Goal: Task Accomplishment & Management: Manage account settings

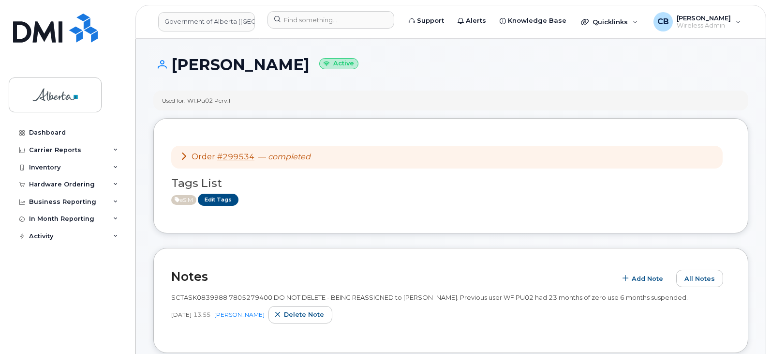
scroll to position [193, 0]
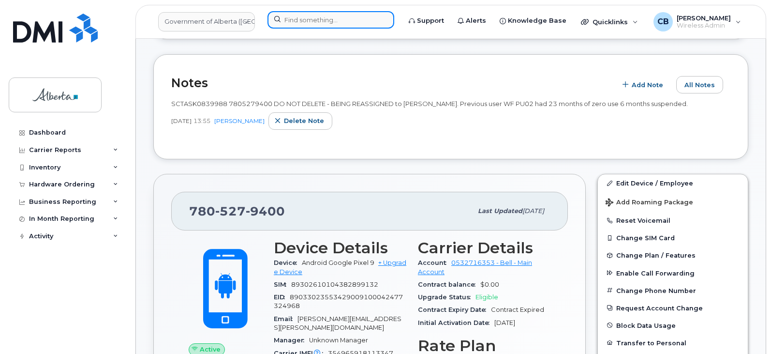
click at [297, 21] on input at bounding box center [330, 19] width 127 height 17
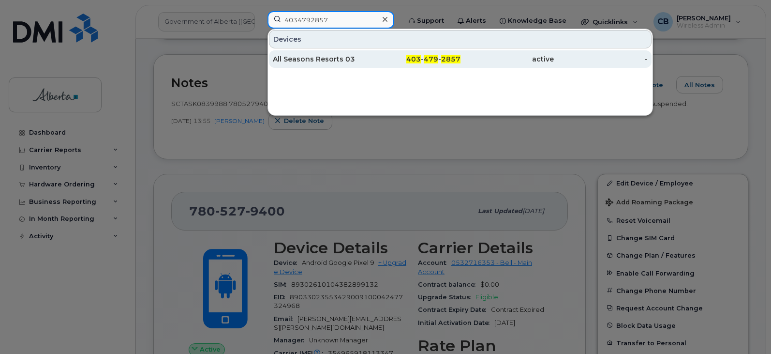
type input "4034792857"
click at [301, 58] on div "All Seasons Resorts 03" at bounding box center [320, 59] width 94 height 10
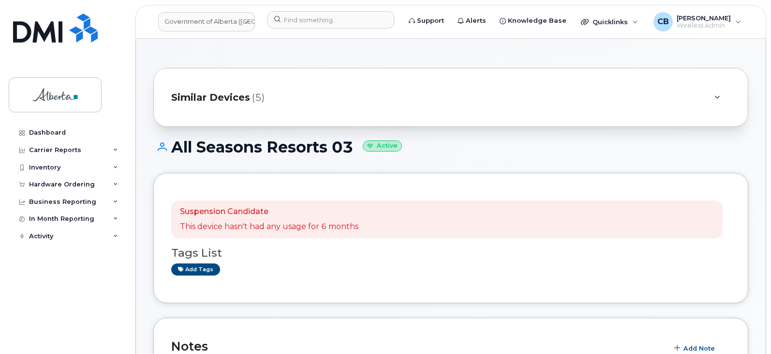
drag, startPoint x: 172, startPoint y: 148, endPoint x: 352, endPoint y: 155, distance: 180.5
click at [352, 155] on h1 "All Seasons Resorts 03 Active" at bounding box center [450, 146] width 595 height 17
copy h1 "All Seasons Resorts 03"
click at [238, 182] on div "Suspension Candidate This device hasn't had any usage for 6 months Tags List Ad…" at bounding box center [450, 238] width 595 height 130
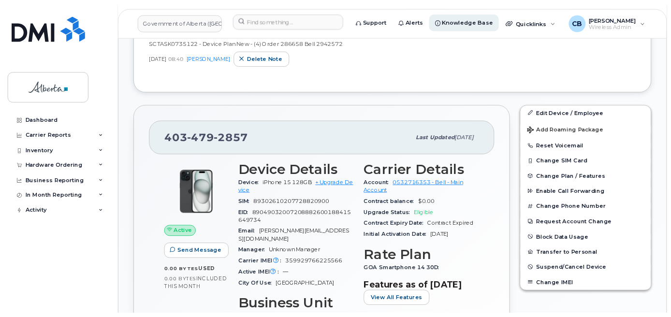
scroll to position [339, 0]
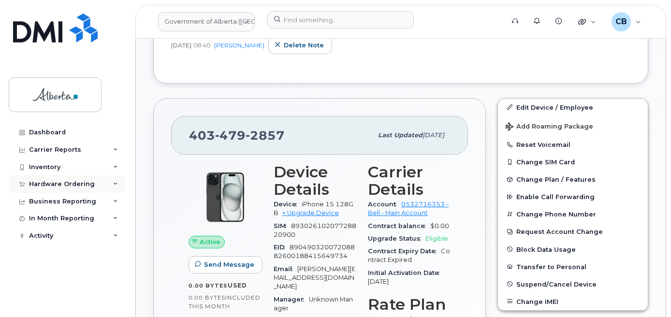
click at [57, 183] on div "Hardware Ordering" at bounding box center [62, 184] width 66 height 8
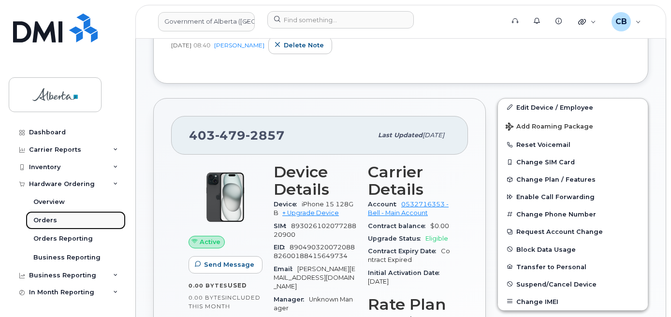
click at [39, 221] on div "Orders" at bounding box center [45, 220] width 24 height 9
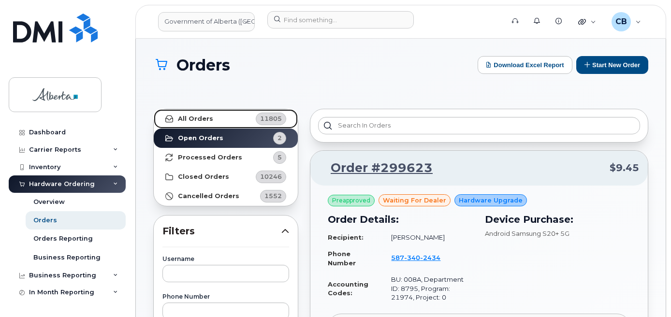
click at [186, 115] on strong "All Orders" at bounding box center [195, 119] width 35 height 8
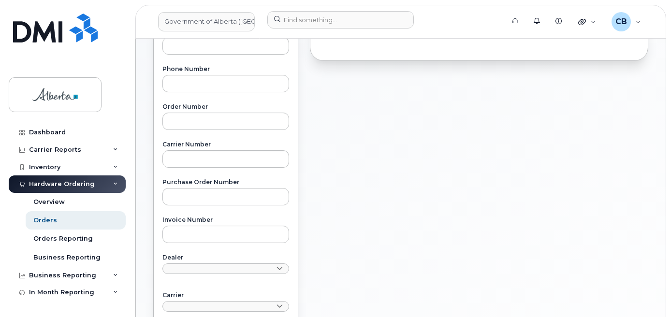
scroll to position [242, 0]
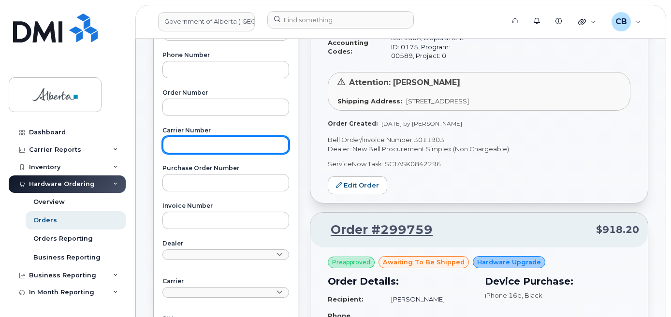
click at [192, 145] on input "text" at bounding box center [225, 144] width 127 height 17
paste input "3011283"
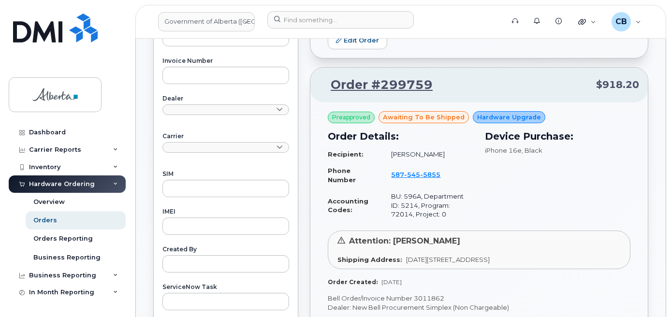
scroll to position [484, 0]
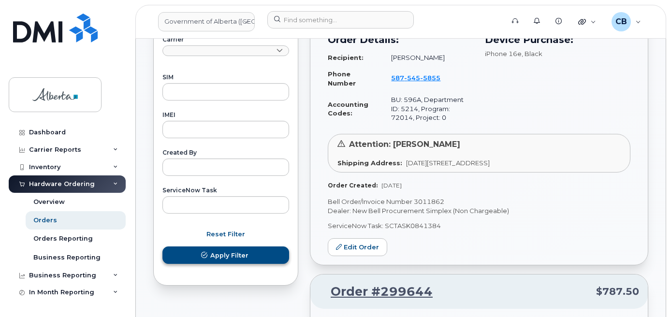
type input "3011283"
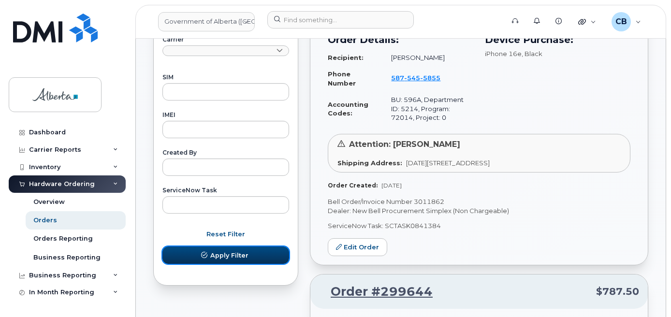
click at [210, 252] on button "Apply Filter" at bounding box center [225, 255] width 127 height 17
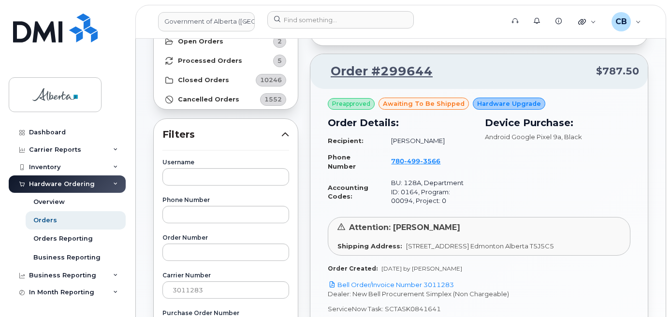
scroll to position [145, 0]
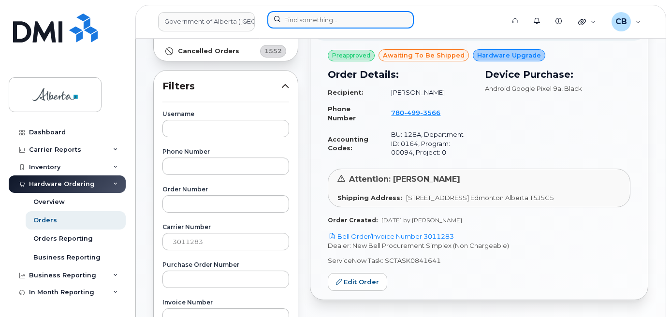
click at [303, 20] on input at bounding box center [340, 19] width 147 height 17
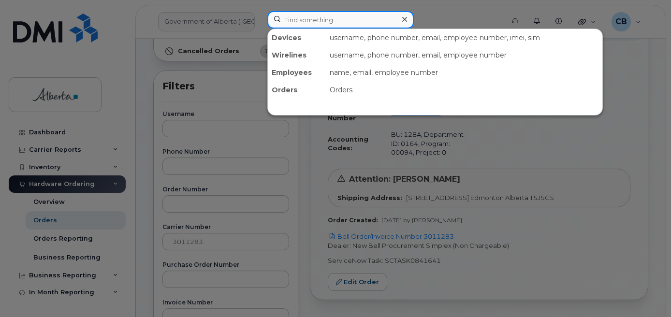
paste input "7804993566"
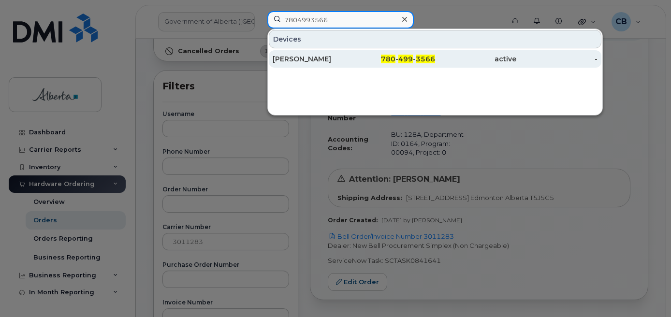
type input "7804993566"
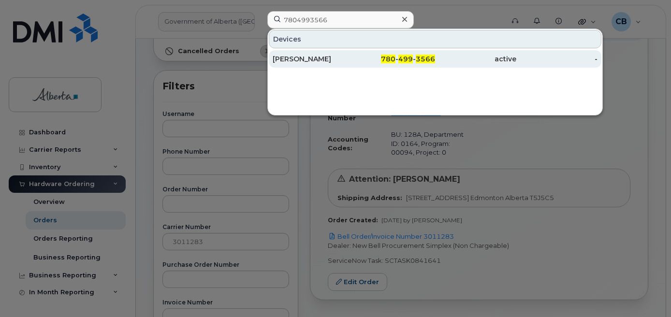
click at [301, 61] on div "Sarah Stewart" at bounding box center [313, 59] width 81 height 10
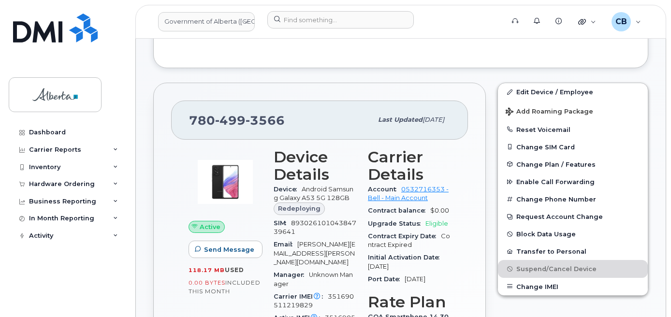
scroll to position [268, 0]
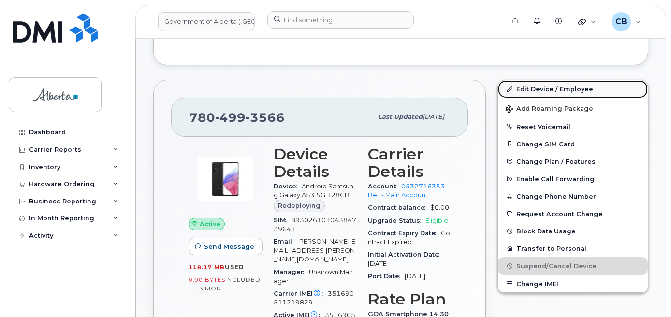
click at [528, 90] on link "Edit Device / Employee" at bounding box center [573, 88] width 150 height 17
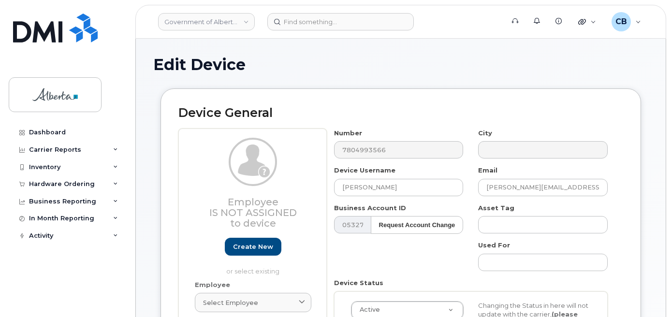
select select "4120330"
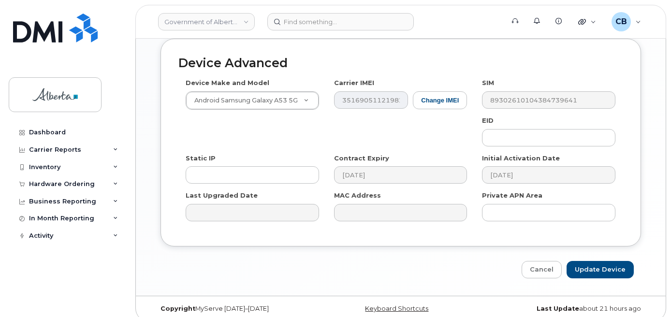
scroll to position [560, 0]
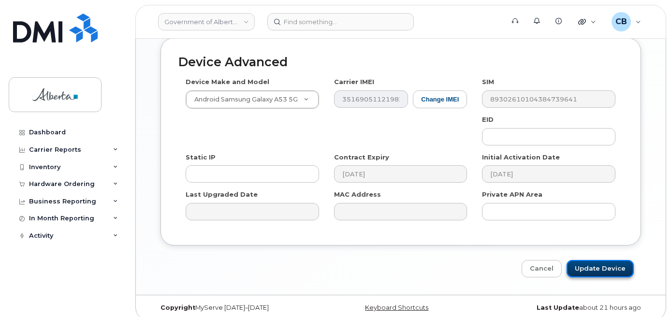
click at [597, 263] on input "Update Device" at bounding box center [600, 269] width 67 height 18
type input "Saving..."
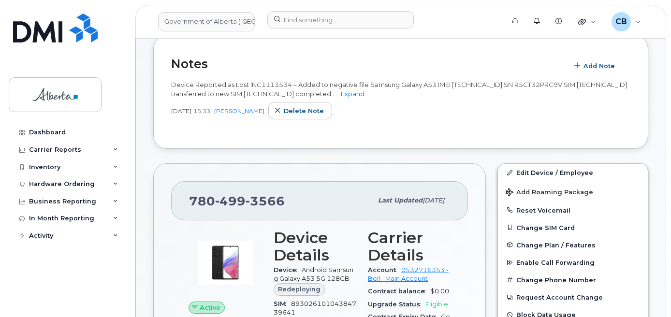
scroll to position [199, 0]
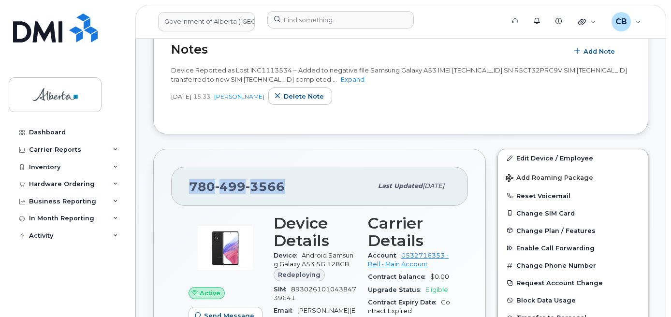
drag, startPoint x: 285, startPoint y: 186, endPoint x: 188, endPoint y: 189, distance: 97.2
click at [188, 189] on div "780 499 3566 Last updated Sep 03, 2025" at bounding box center [319, 186] width 297 height 39
copy span "780 499 3566"
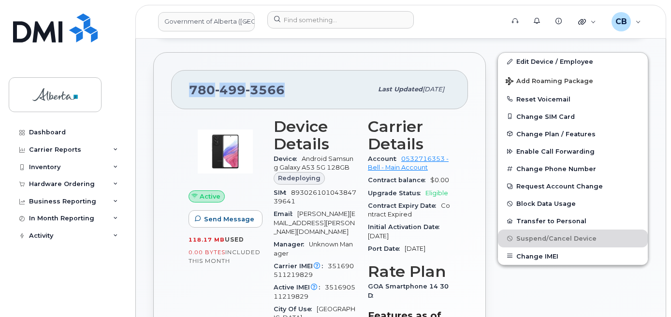
scroll to position [103, 0]
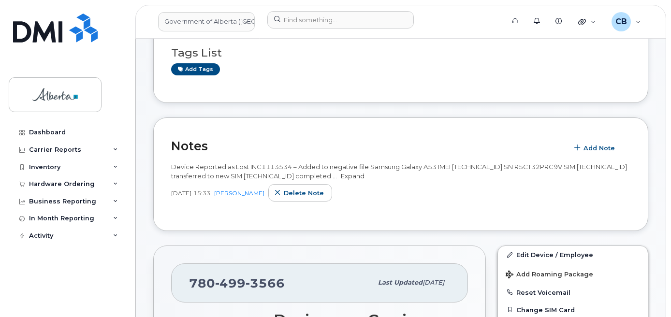
click at [365, 175] on link "Expand" at bounding box center [353, 176] width 24 height 8
drag, startPoint x: 291, startPoint y: 165, endPoint x: 250, endPoint y: 165, distance: 41.6
click at [250, 165] on span "Device Reported as Lost INC1113534 – Added to negative file Samsung Galaxy A53 …" at bounding box center [399, 171] width 456 height 17
copy span "INC1113534"
click at [384, 205] on div "Device Reported as Lost INC1113534 – Added to negative file Samsung Galaxy A53 …" at bounding box center [400, 185] width 459 height 57
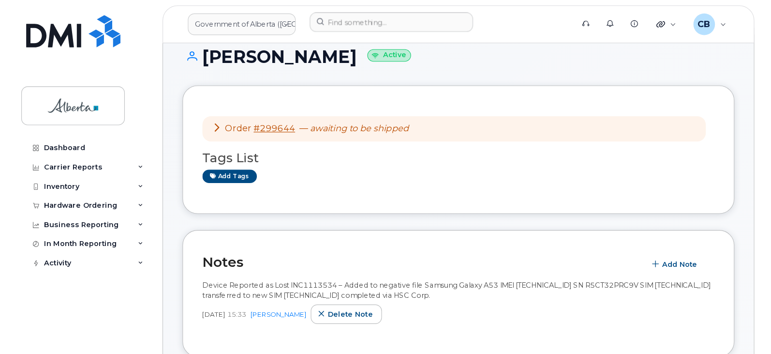
scroll to position [0, 0]
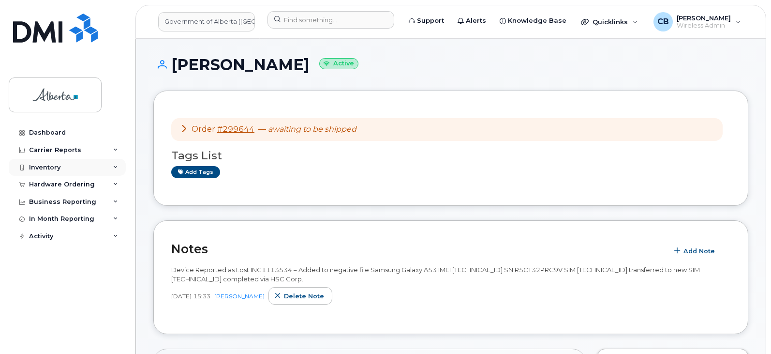
click at [46, 165] on div "Inventory" at bounding box center [44, 167] width 31 height 8
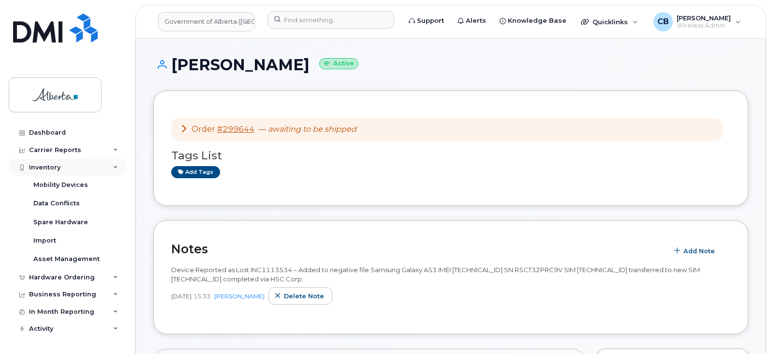
click at [46, 165] on div "Inventory" at bounding box center [44, 167] width 31 height 8
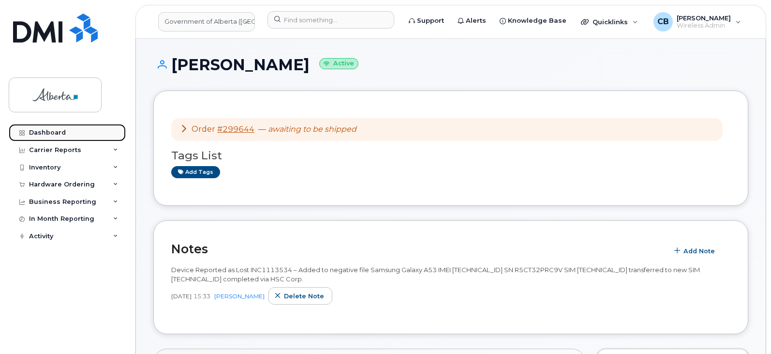
click at [54, 129] on div "Dashboard" at bounding box center [47, 133] width 37 height 8
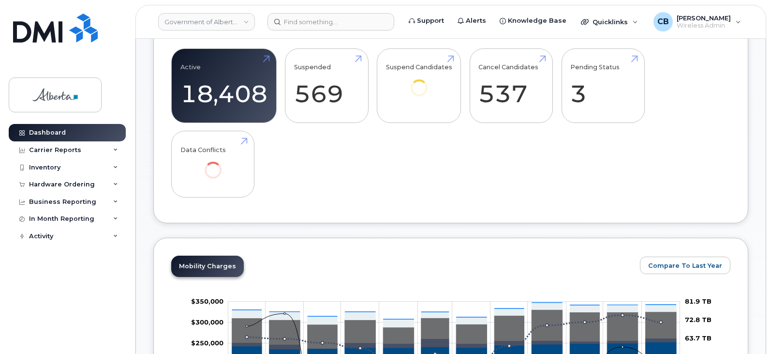
scroll to position [145, 0]
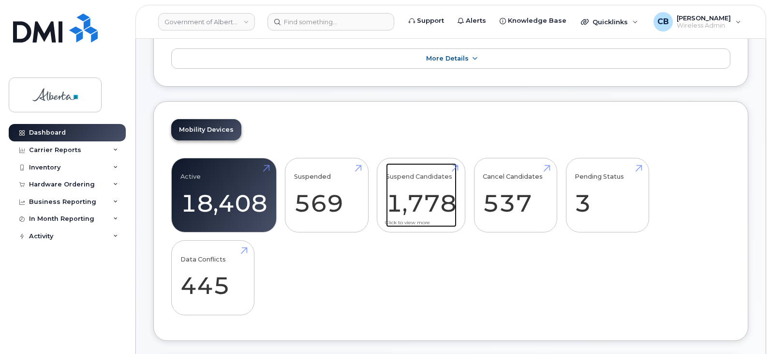
click at [417, 202] on link "Suspend Candidates 1,778" at bounding box center [421, 195] width 71 height 64
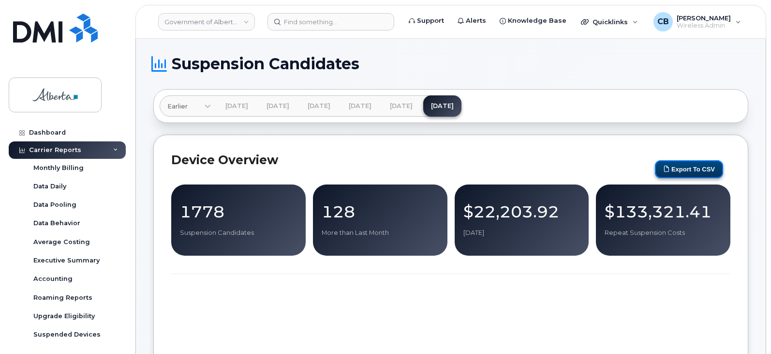
click at [687, 167] on button "Export to CSV" at bounding box center [689, 169] width 68 height 18
click at [685, 167] on button "Export to CSV" at bounding box center [689, 169] width 68 height 18
